Goal: Connect with others: Connect with others

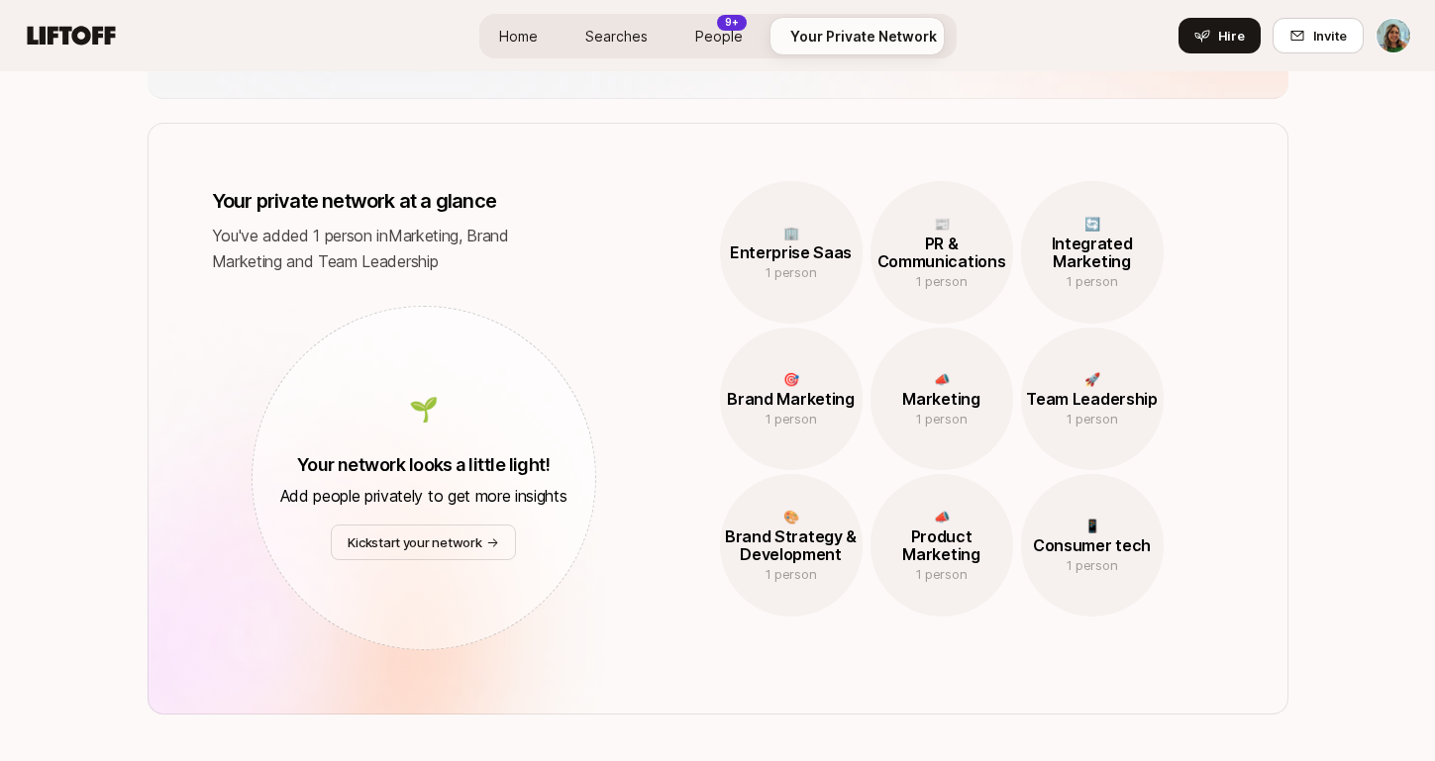
scroll to position [846, 0]
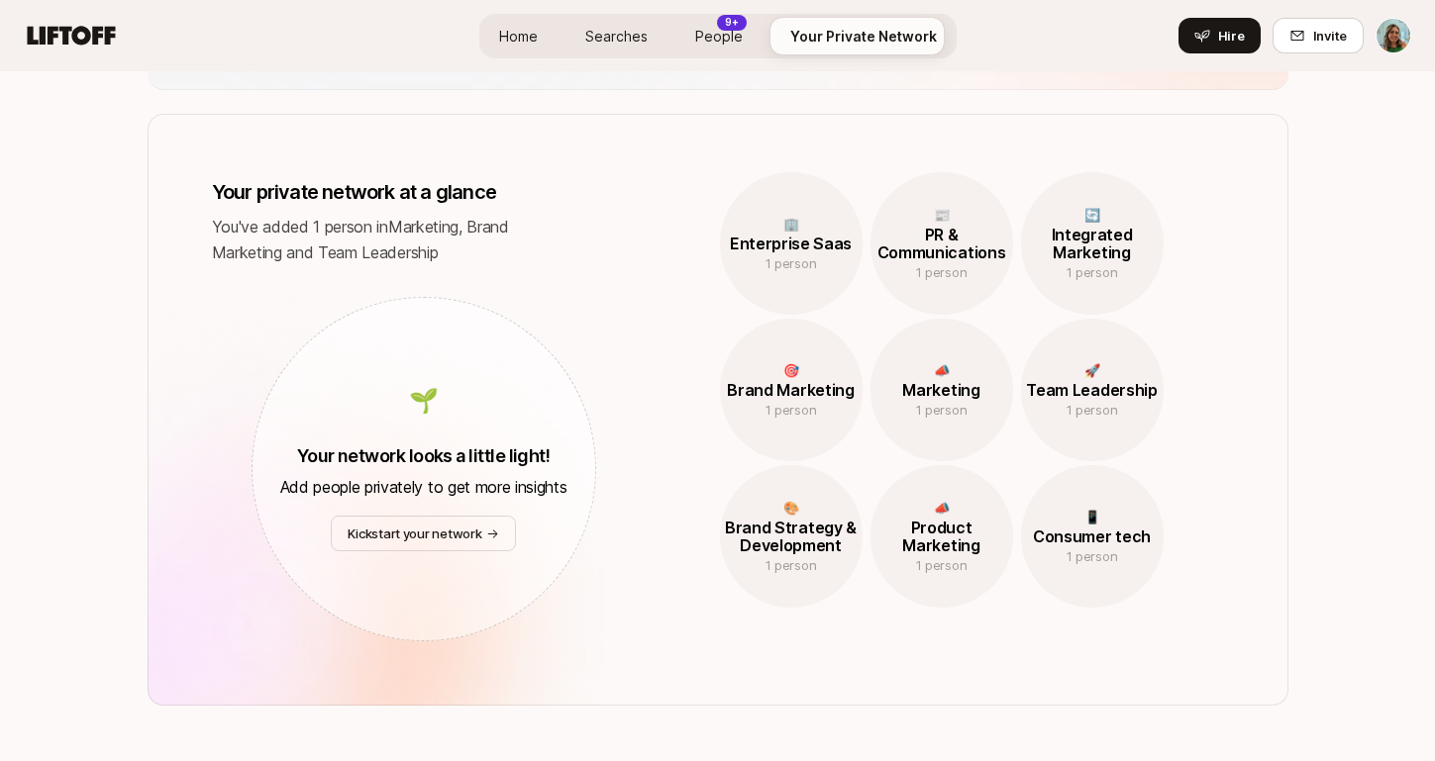
drag, startPoint x: 398, startPoint y: 419, endPoint x: 570, endPoint y: 376, distance: 177.5
click at [399, 418] on div "🌱 Your network looks a little light! Add people privately to get more insights" at bounding box center [423, 443] width 287 height 113
click at [426, 539] on p "Kickstart your network" at bounding box center [415, 534] width 134 height 20
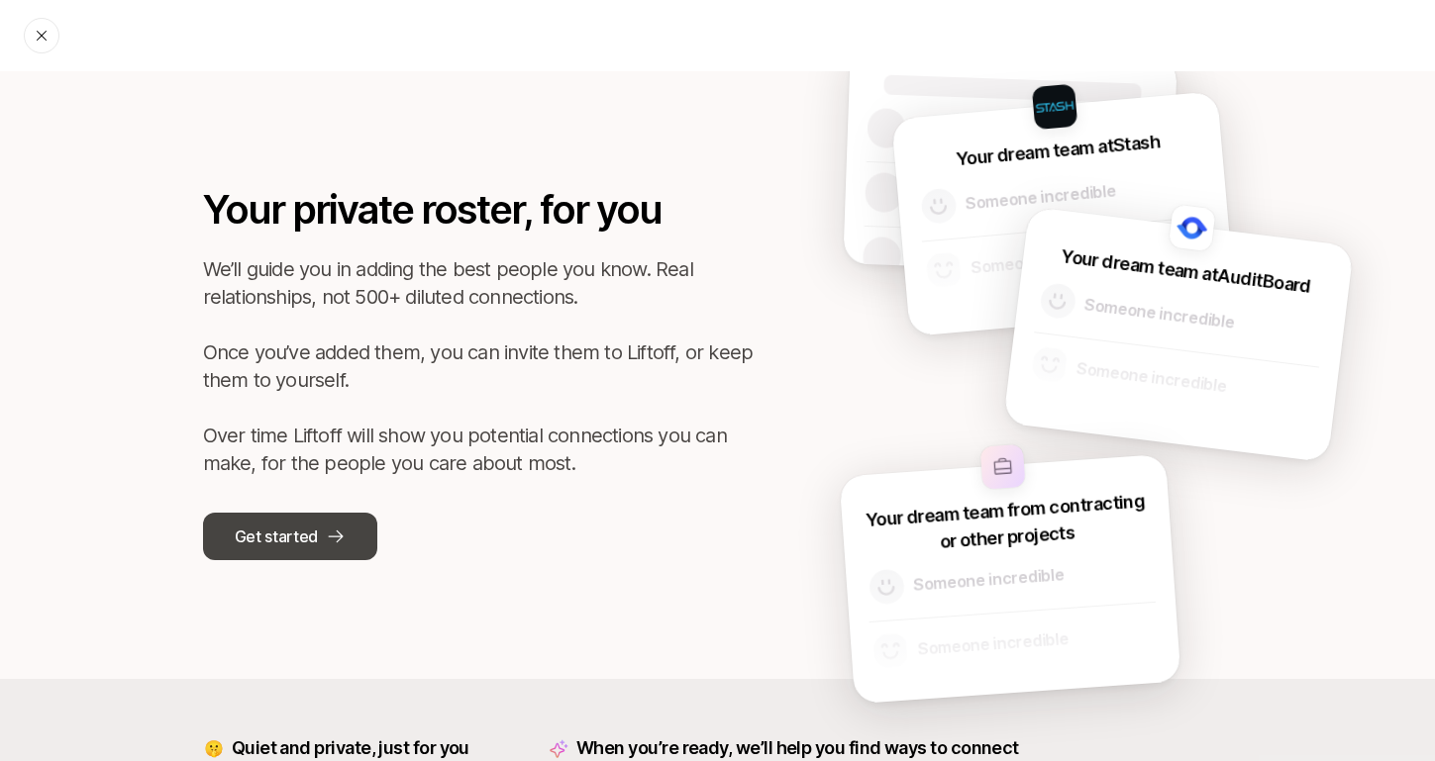
click at [315, 547] on p "Get started" at bounding box center [276, 537] width 83 height 26
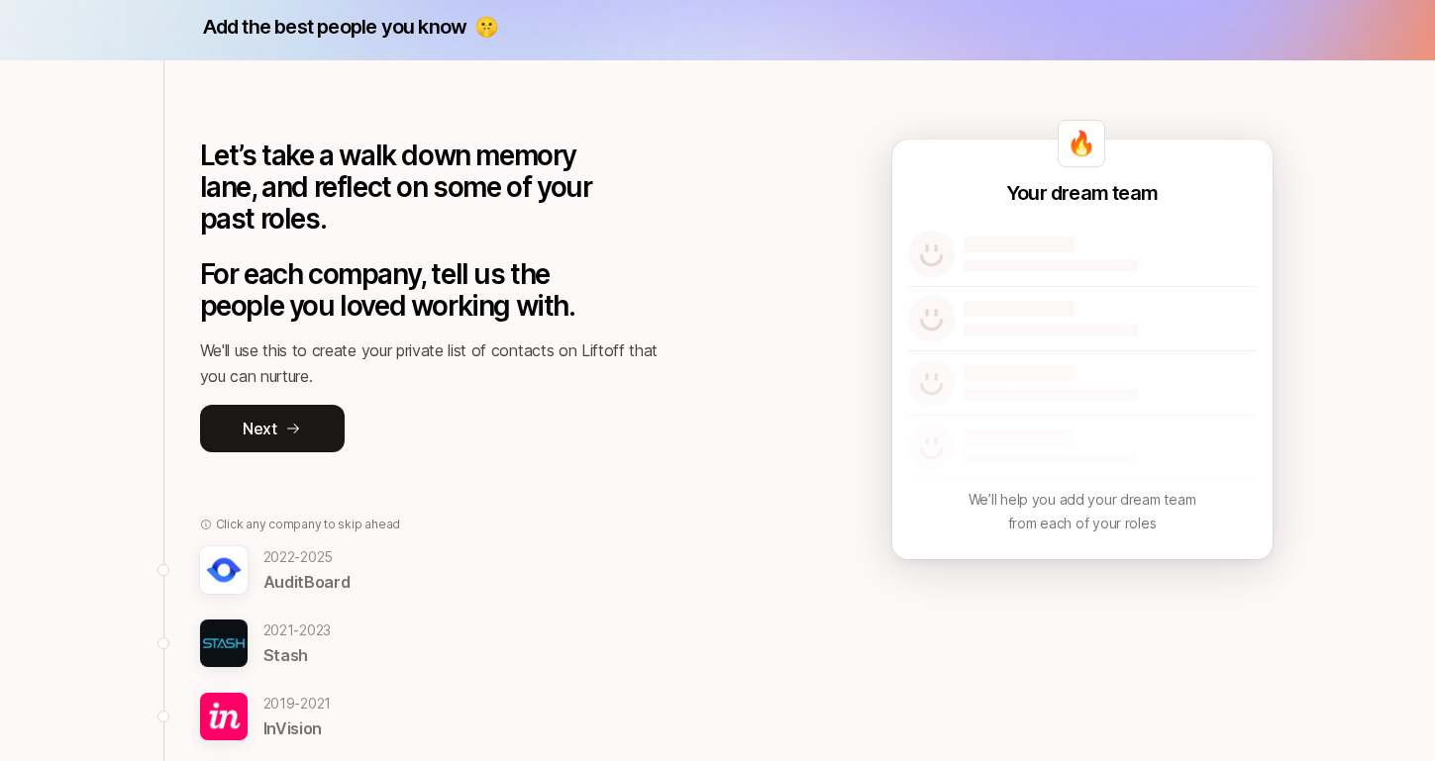
scroll to position [70, 0]
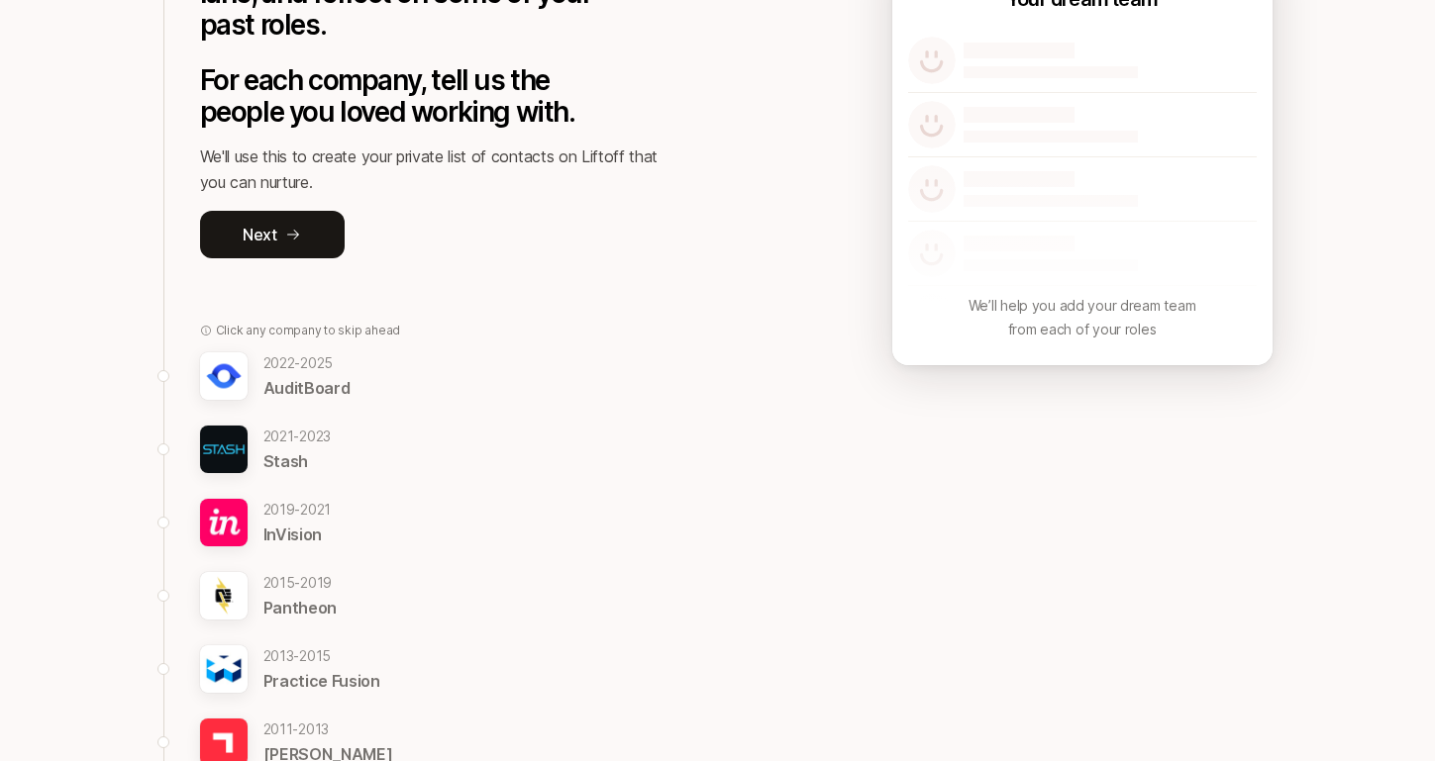
click at [274, 524] on p "InVision" at bounding box center [297, 535] width 68 height 26
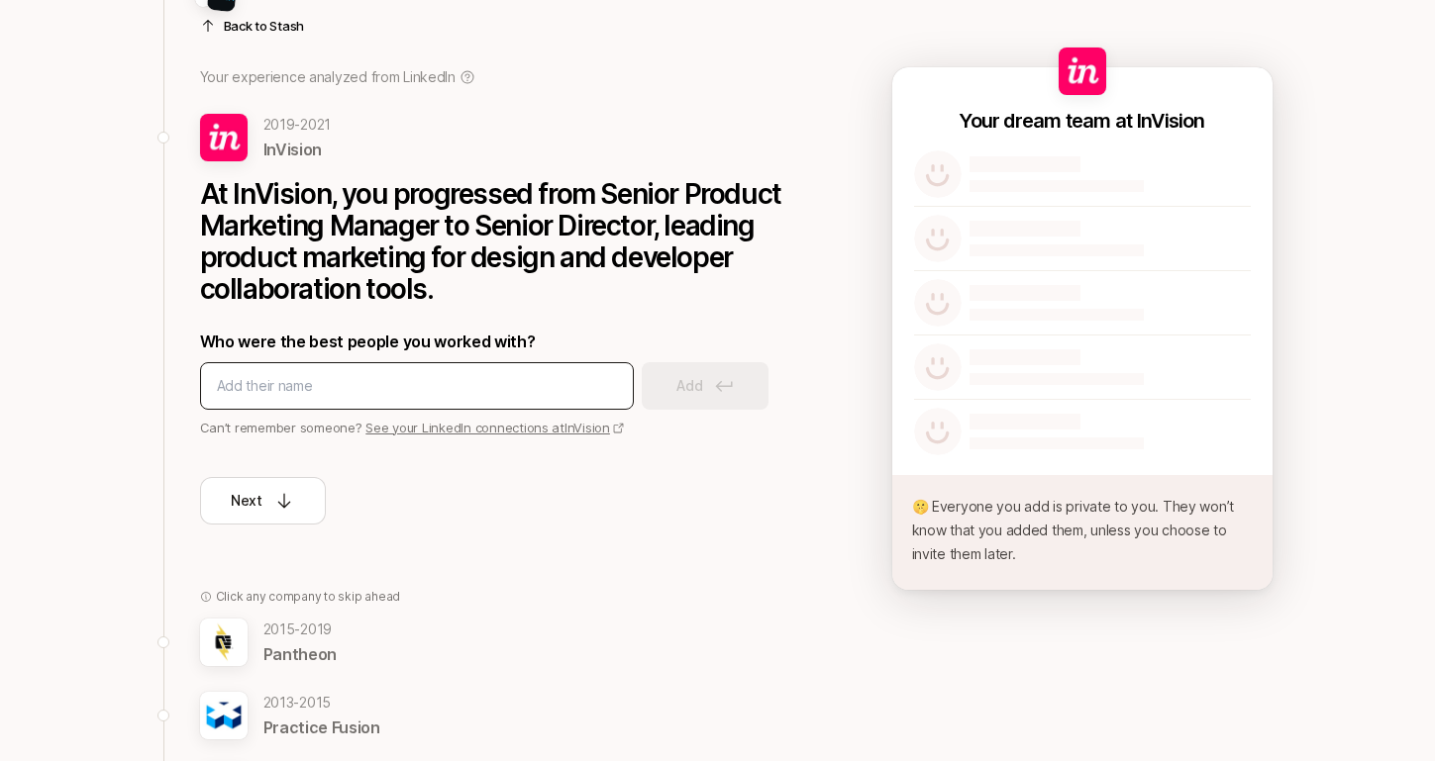
scroll to position [142, 0]
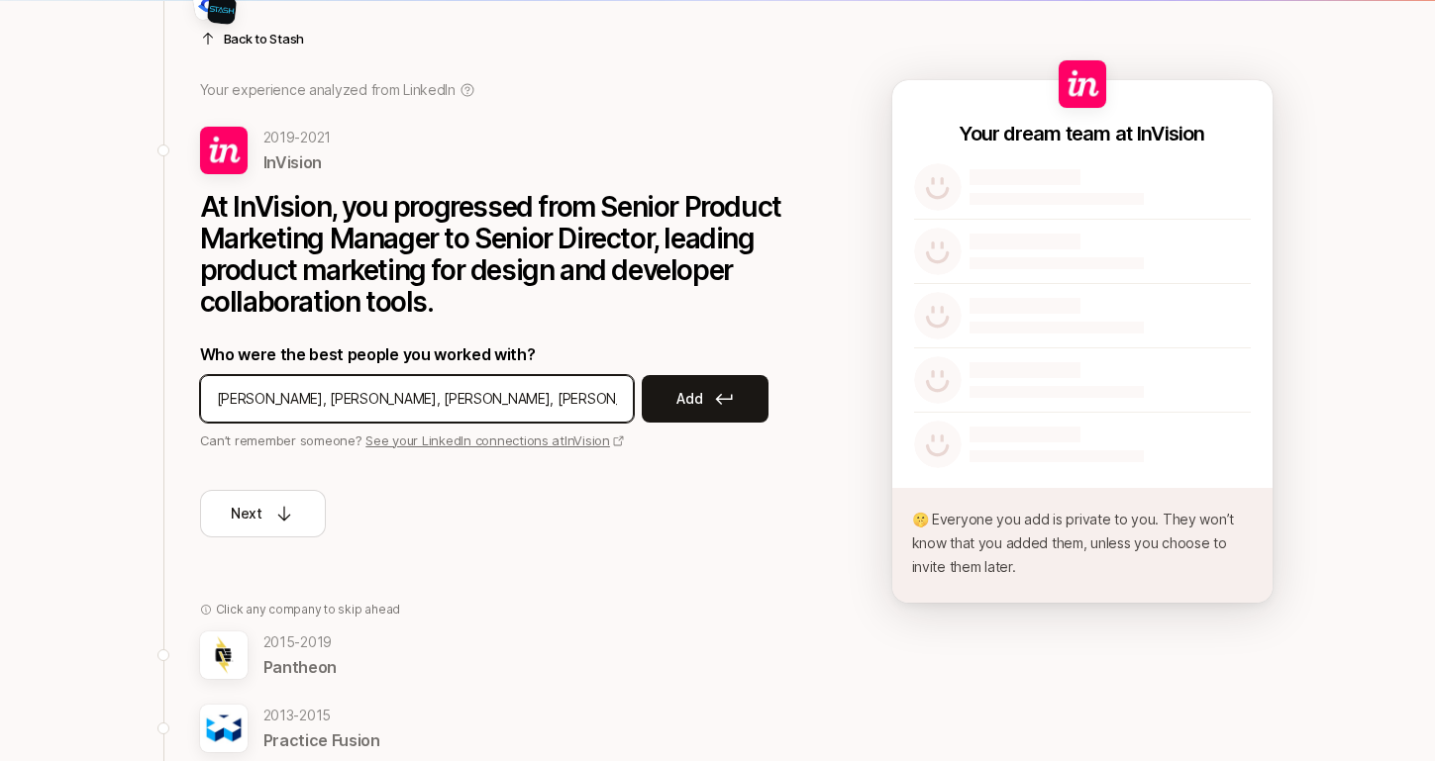
click at [469, 394] on input "[PERSON_NAME], [PERSON_NAME], [PERSON_NAME], [PERSON_NAME]" at bounding box center [417, 399] width 400 height 24
click at [530, 392] on input "[PERSON_NAME], [PERSON_NAME], [PERSON_NAME], [PERSON_NAME]" at bounding box center [417, 399] width 400 height 24
type input "[PERSON_NAME], [PERSON_NAME], [PERSON_NAME], [PERSON_NAME], [PERSON_NAME]"
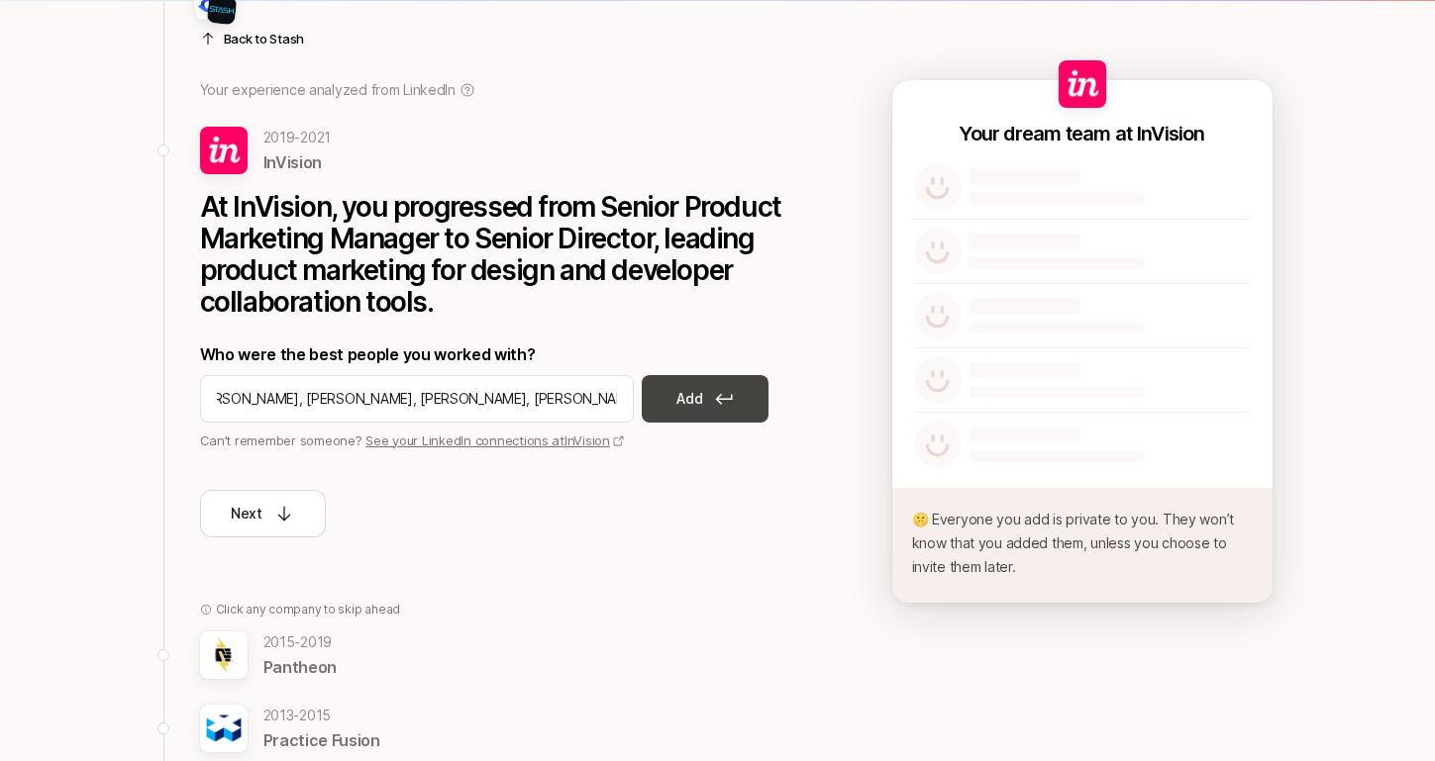
scroll to position [0, 0]
click at [678, 396] on p "Add" at bounding box center [689, 399] width 26 height 24
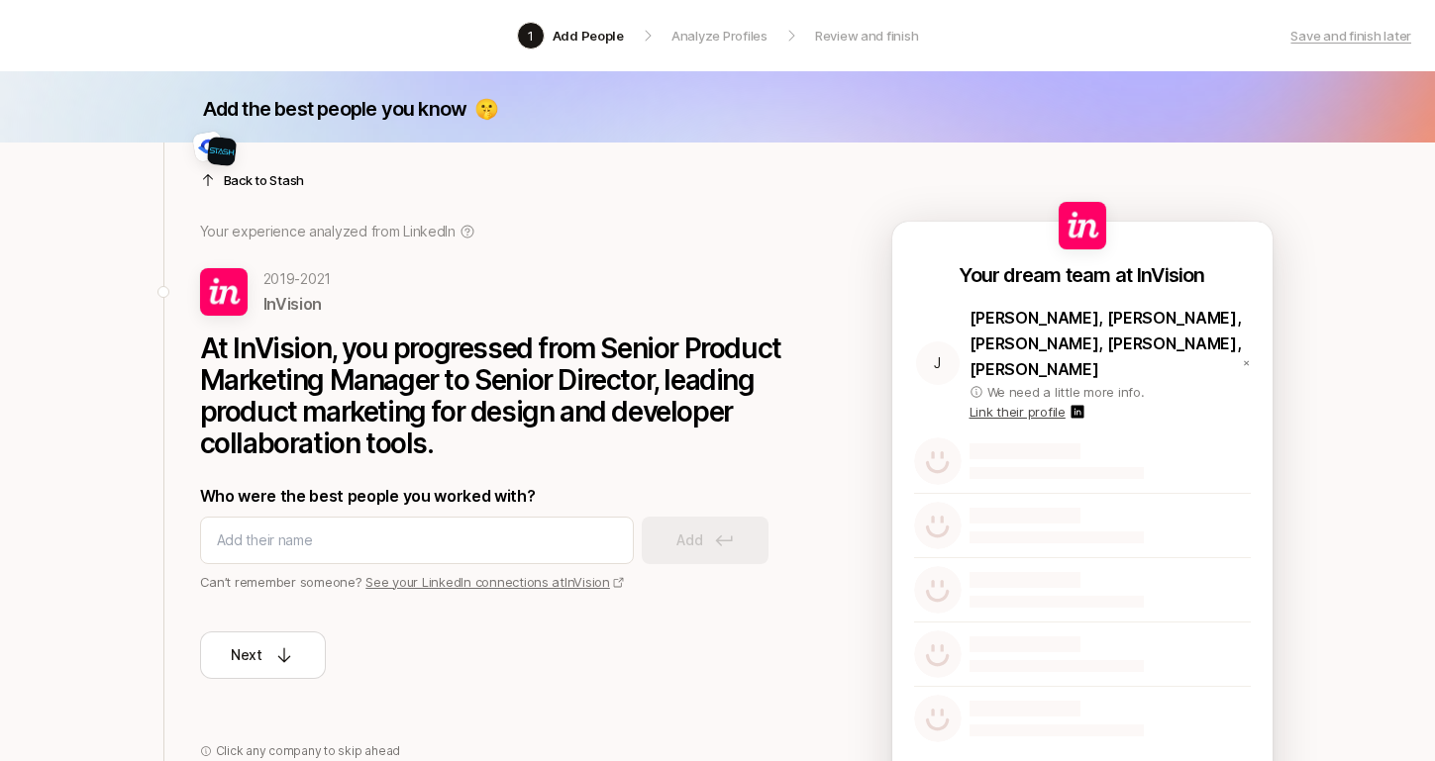
click at [1006, 402] on p "Link their profile" at bounding box center [1017, 412] width 96 height 20
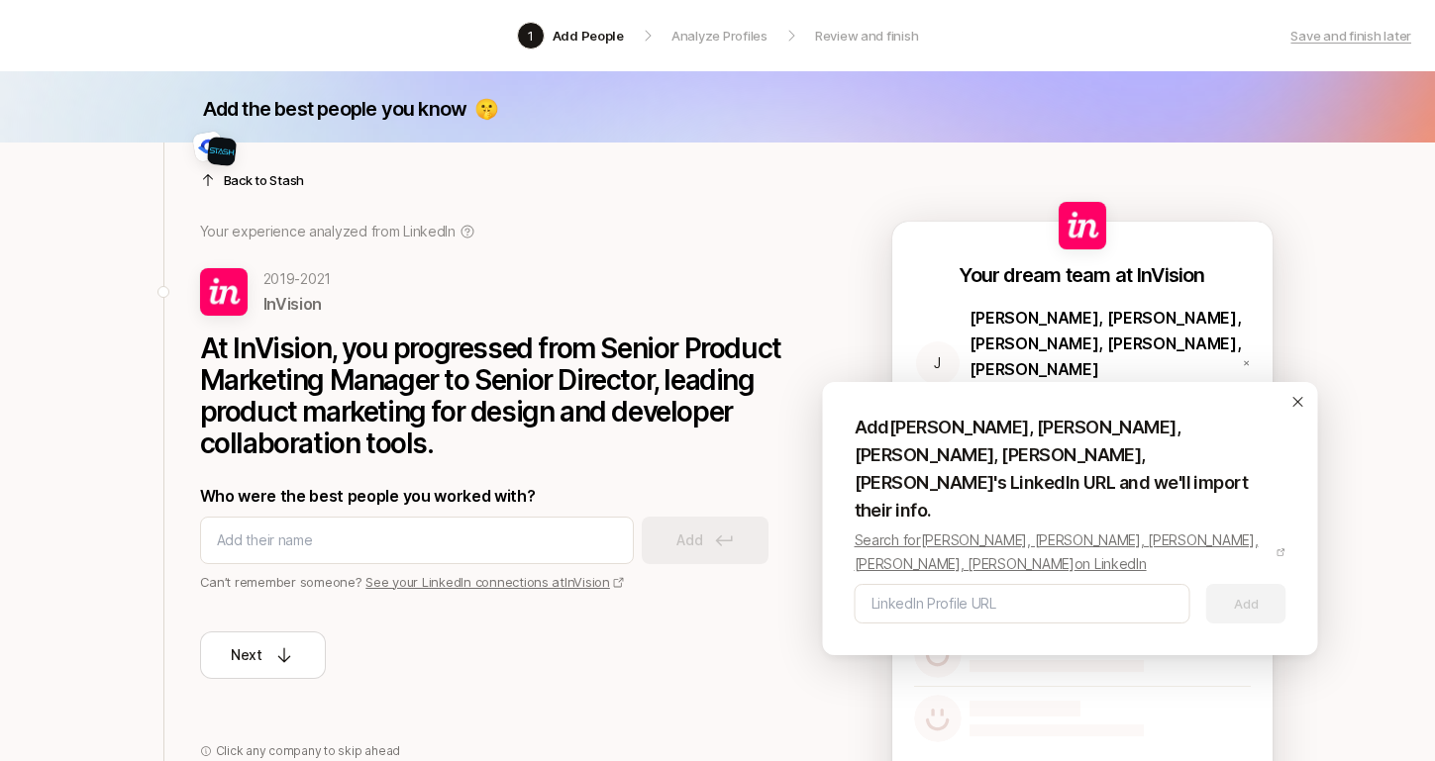
click at [1290, 402] on icon at bounding box center [1298, 402] width 16 height 16
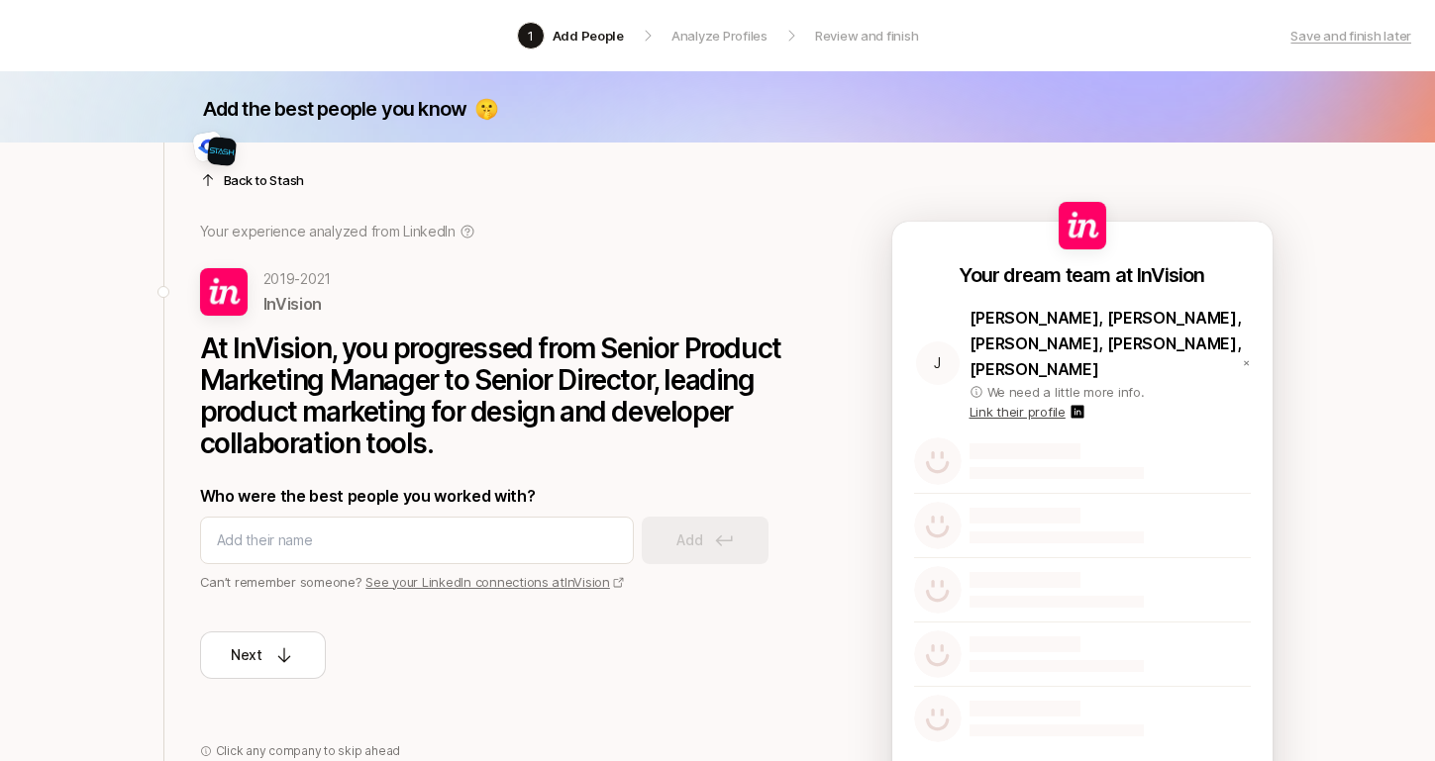
click at [1246, 355] on icon at bounding box center [1246, 363] width 7 height 16
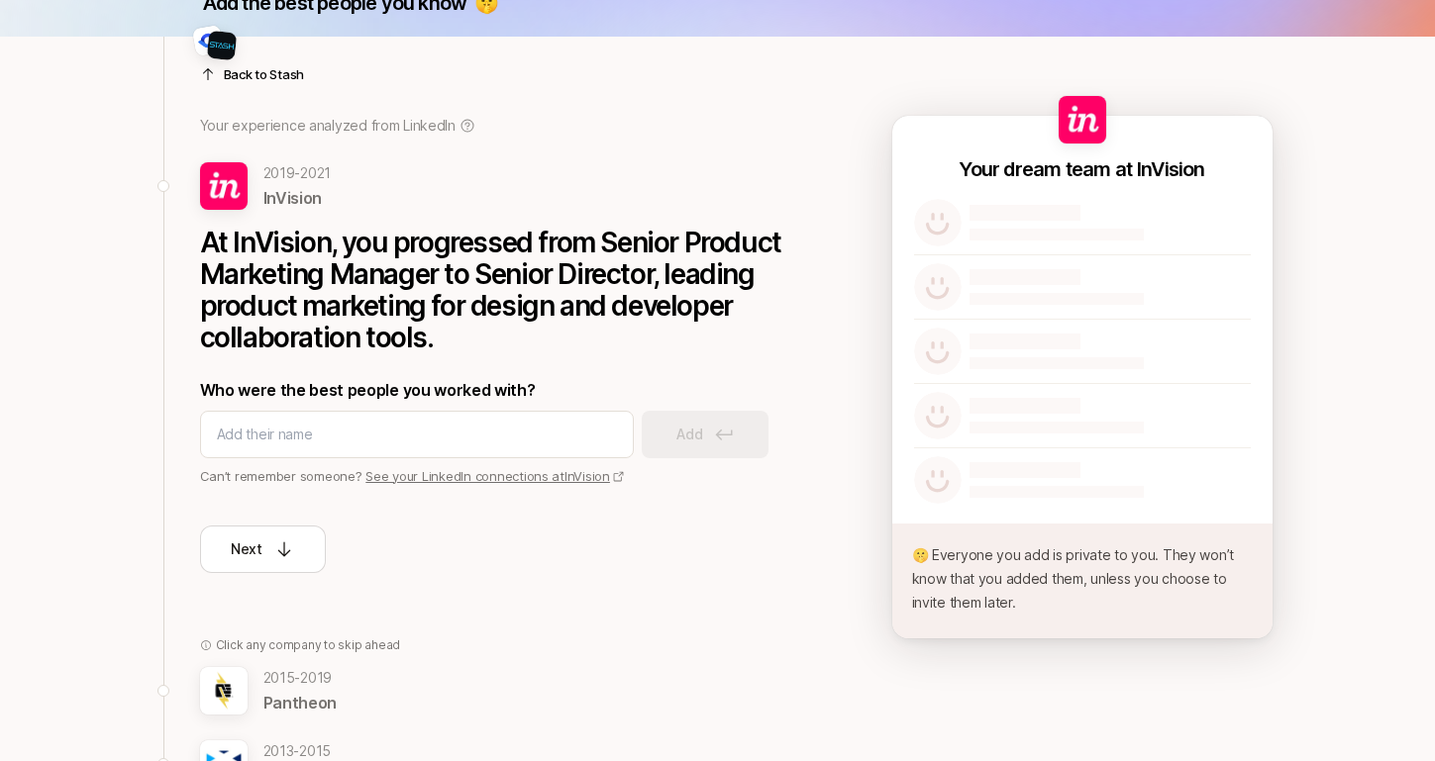
scroll to position [87, 0]
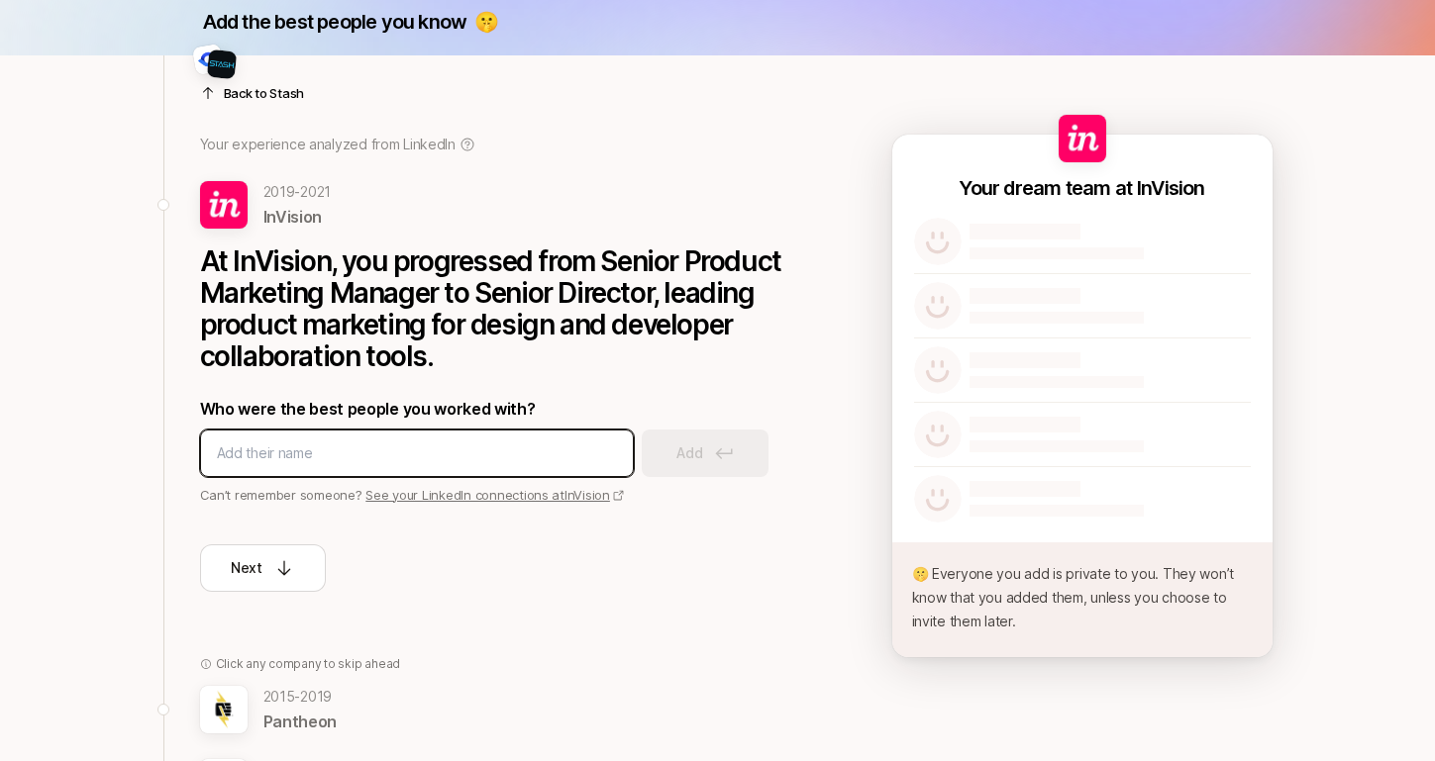
click at [371, 453] on input at bounding box center [417, 454] width 400 height 24
